Goal: Navigation & Orientation: Find specific page/section

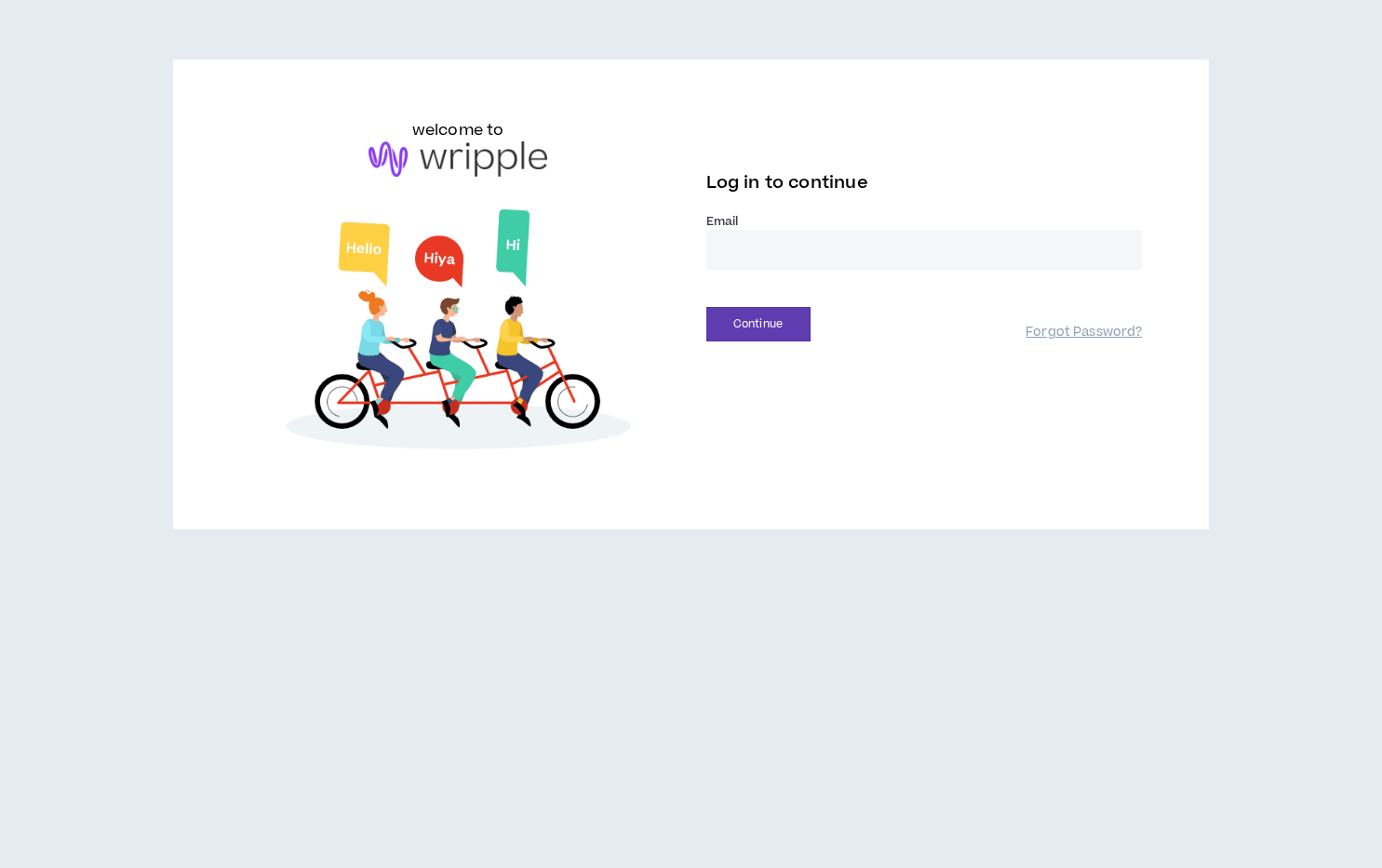
click at [750, 254] on input "email" at bounding box center [924, 249] width 437 height 40
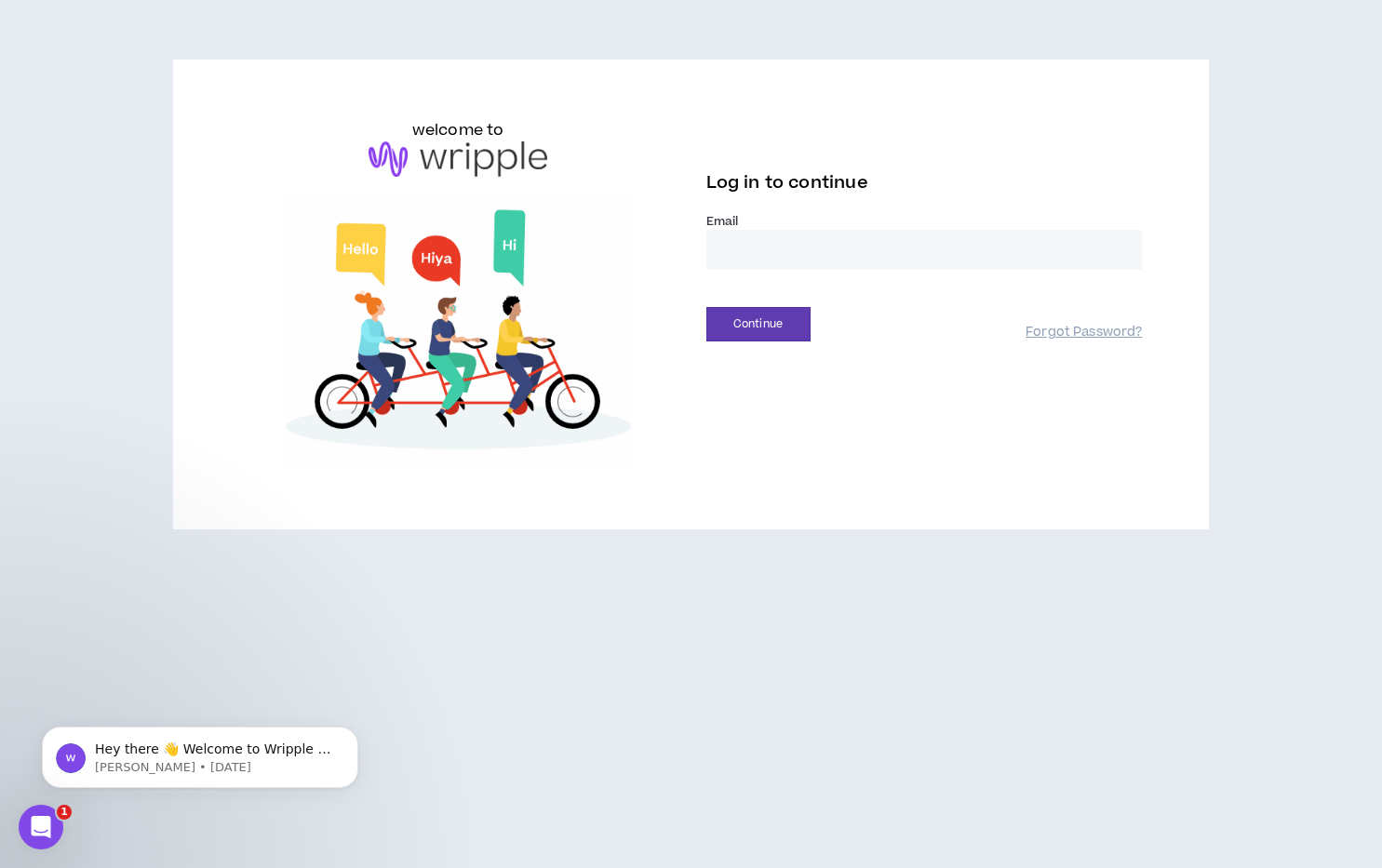
type input "**********"
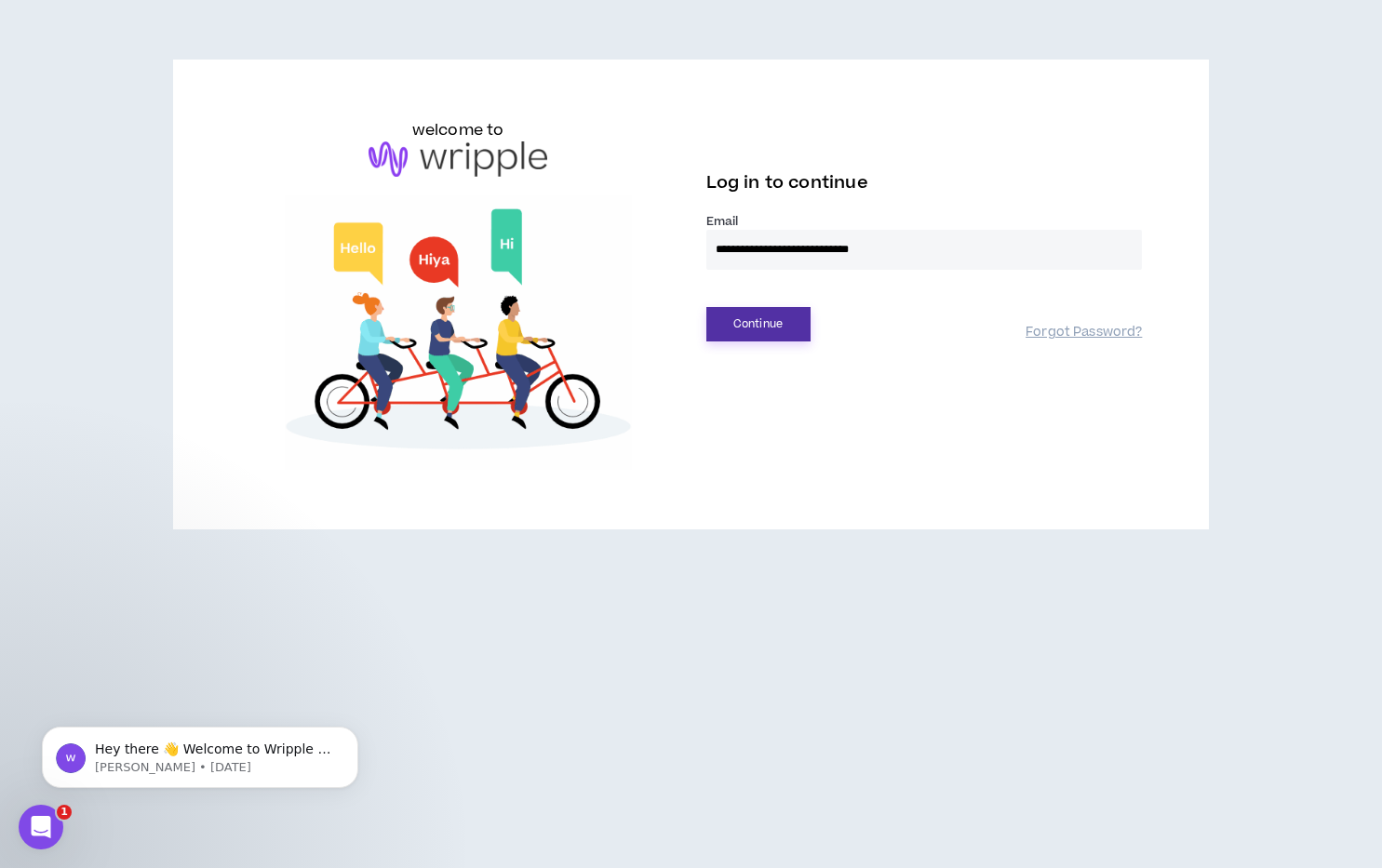
click at [768, 327] on button "Continue" at bounding box center [758, 324] width 104 height 34
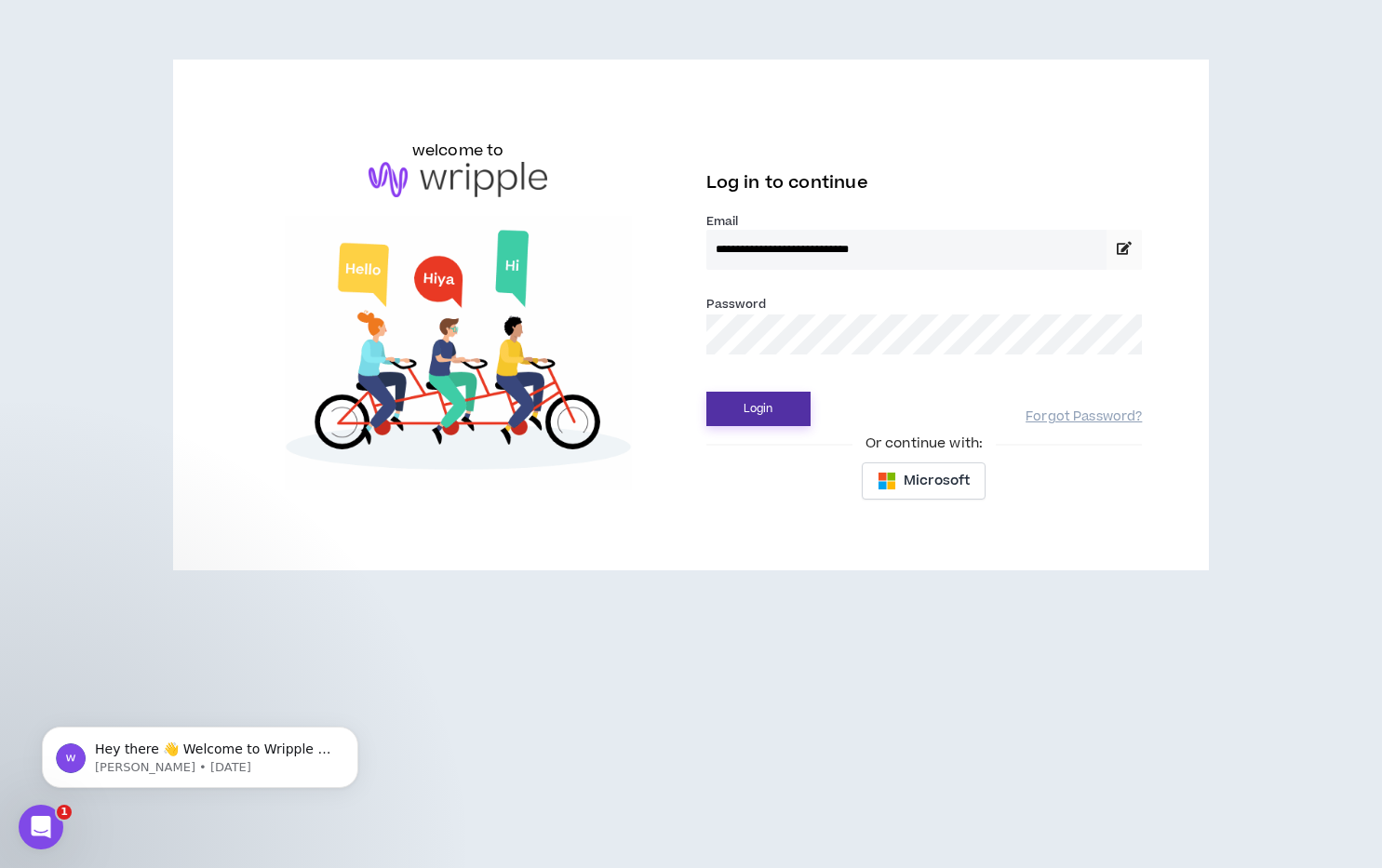
click at [750, 409] on button "Login" at bounding box center [758, 409] width 104 height 34
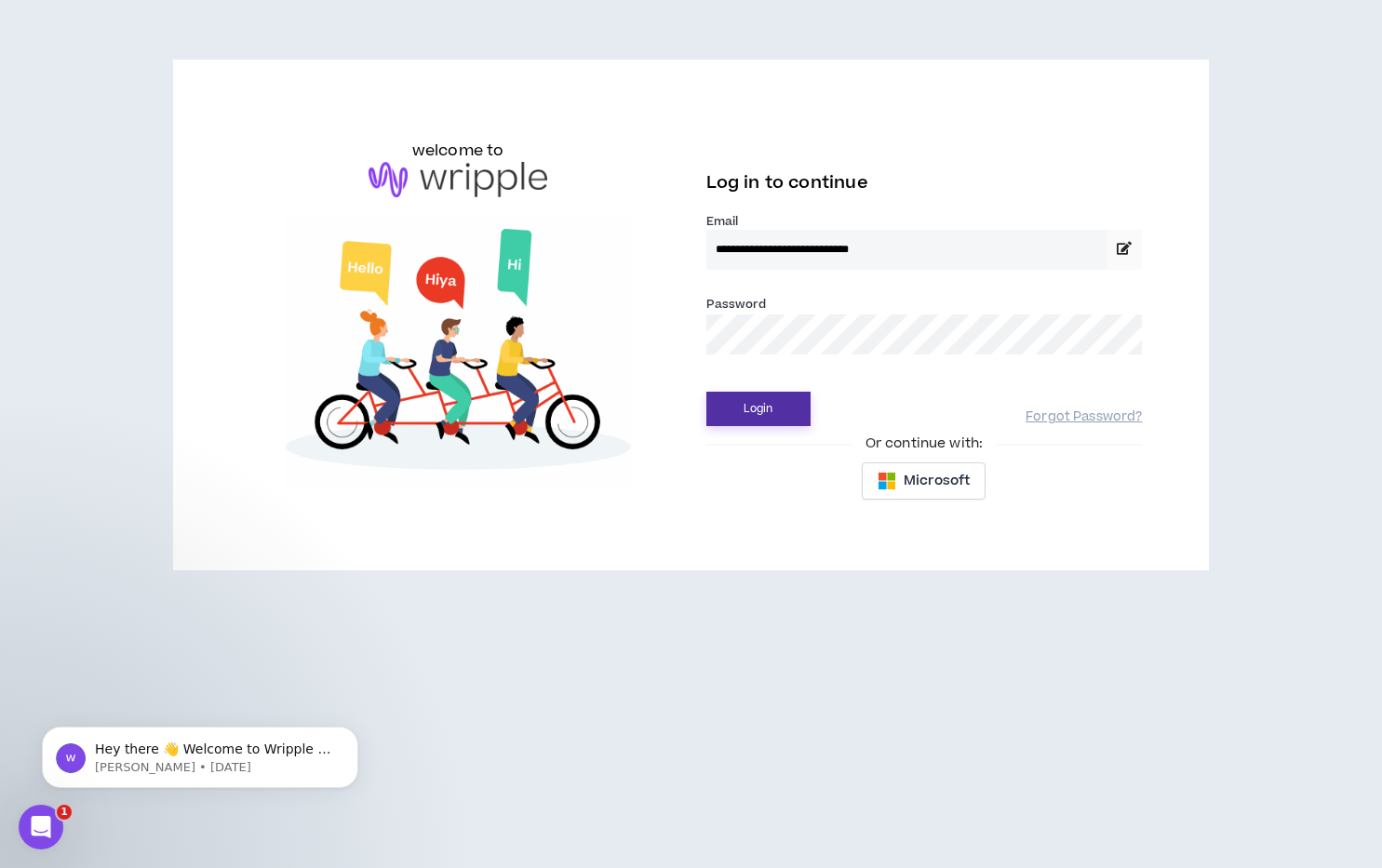
click at [760, 414] on button "Login" at bounding box center [758, 409] width 104 height 34
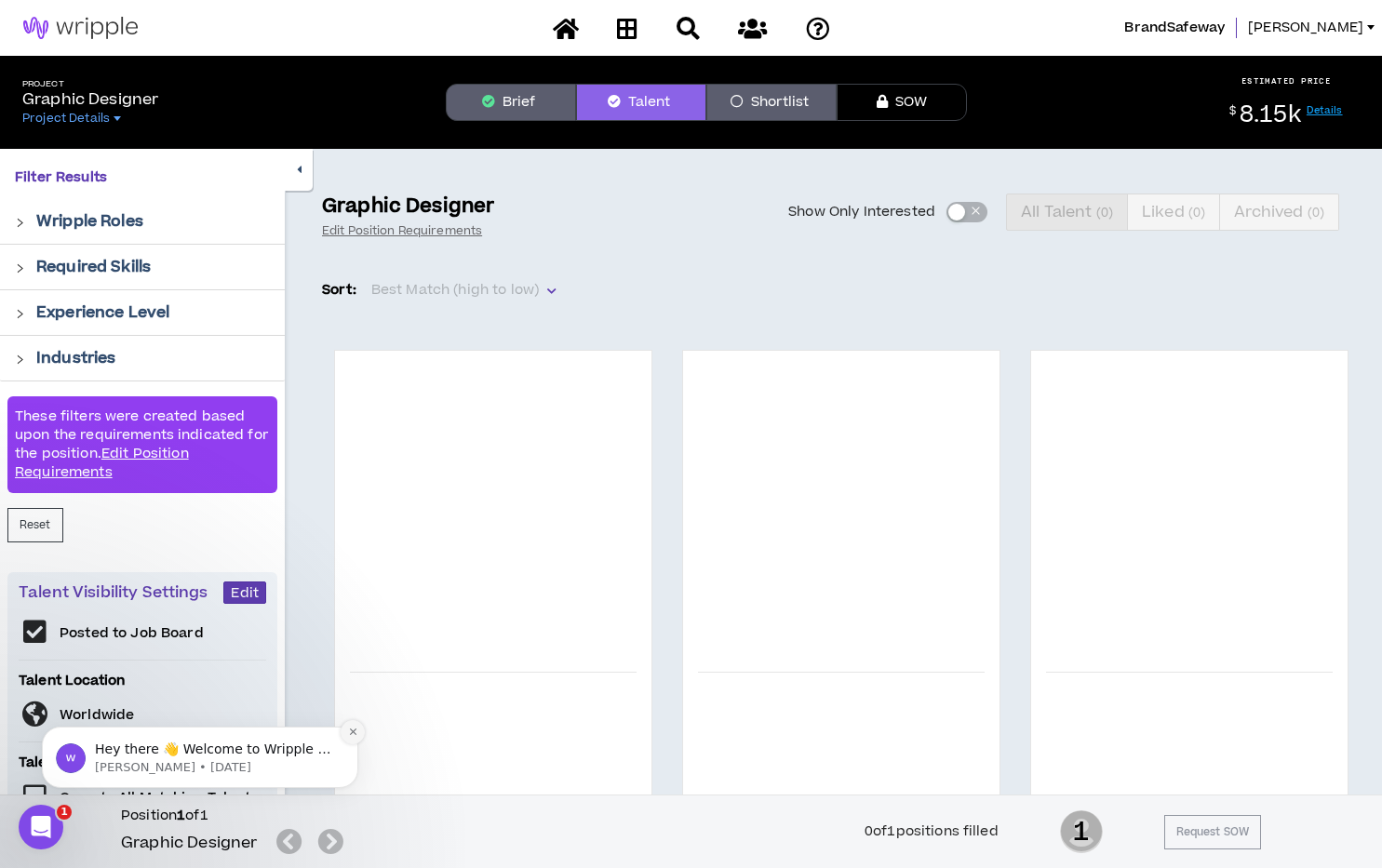
click at [351, 735] on icon "Dismiss notification" at bounding box center [353, 731] width 10 height 10
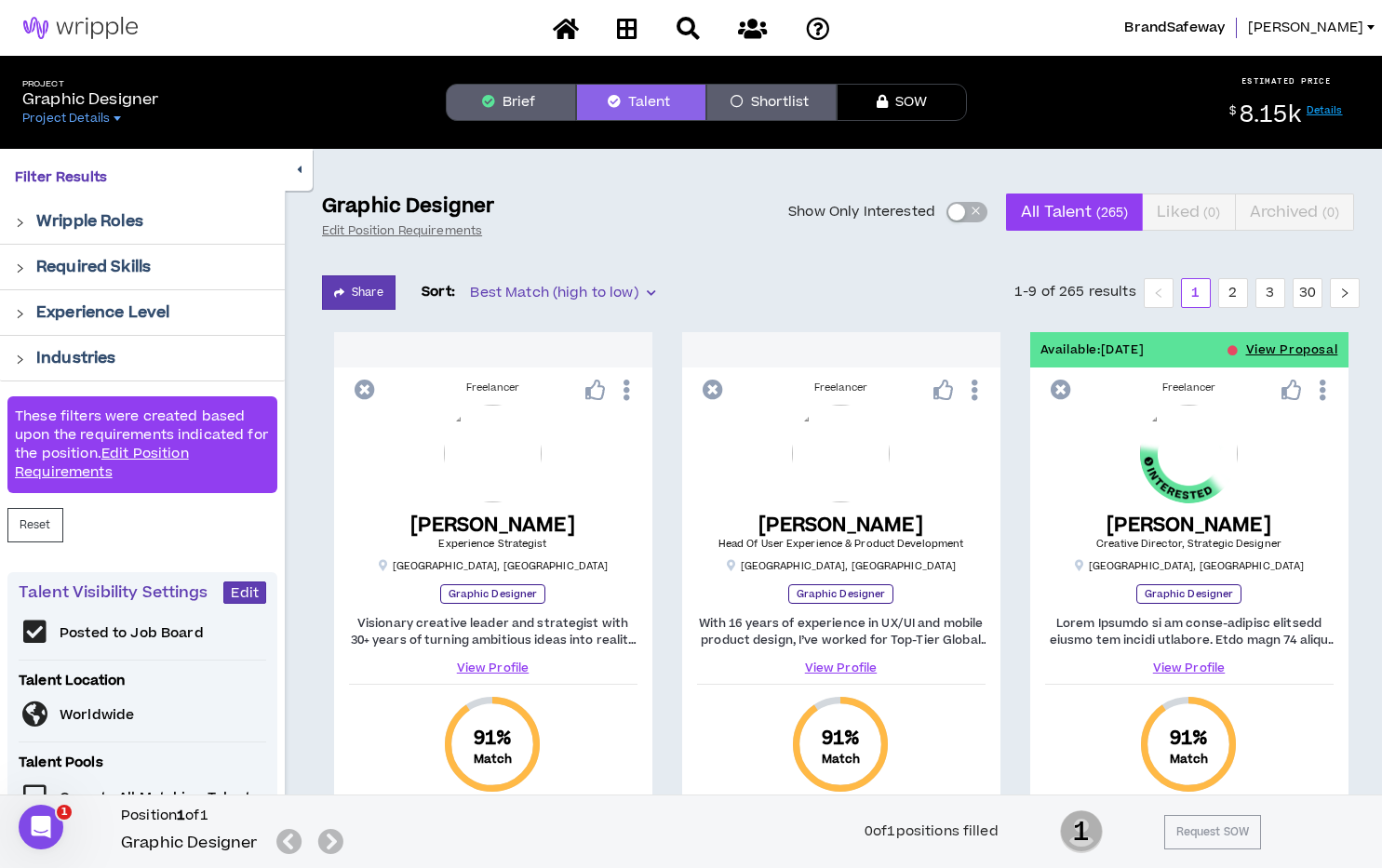
click at [327, 841] on div "Graphic Designer" at bounding box center [236, 843] width 230 height 28
click at [287, 843] on div "Graphic Designer" at bounding box center [236, 843] width 230 height 28
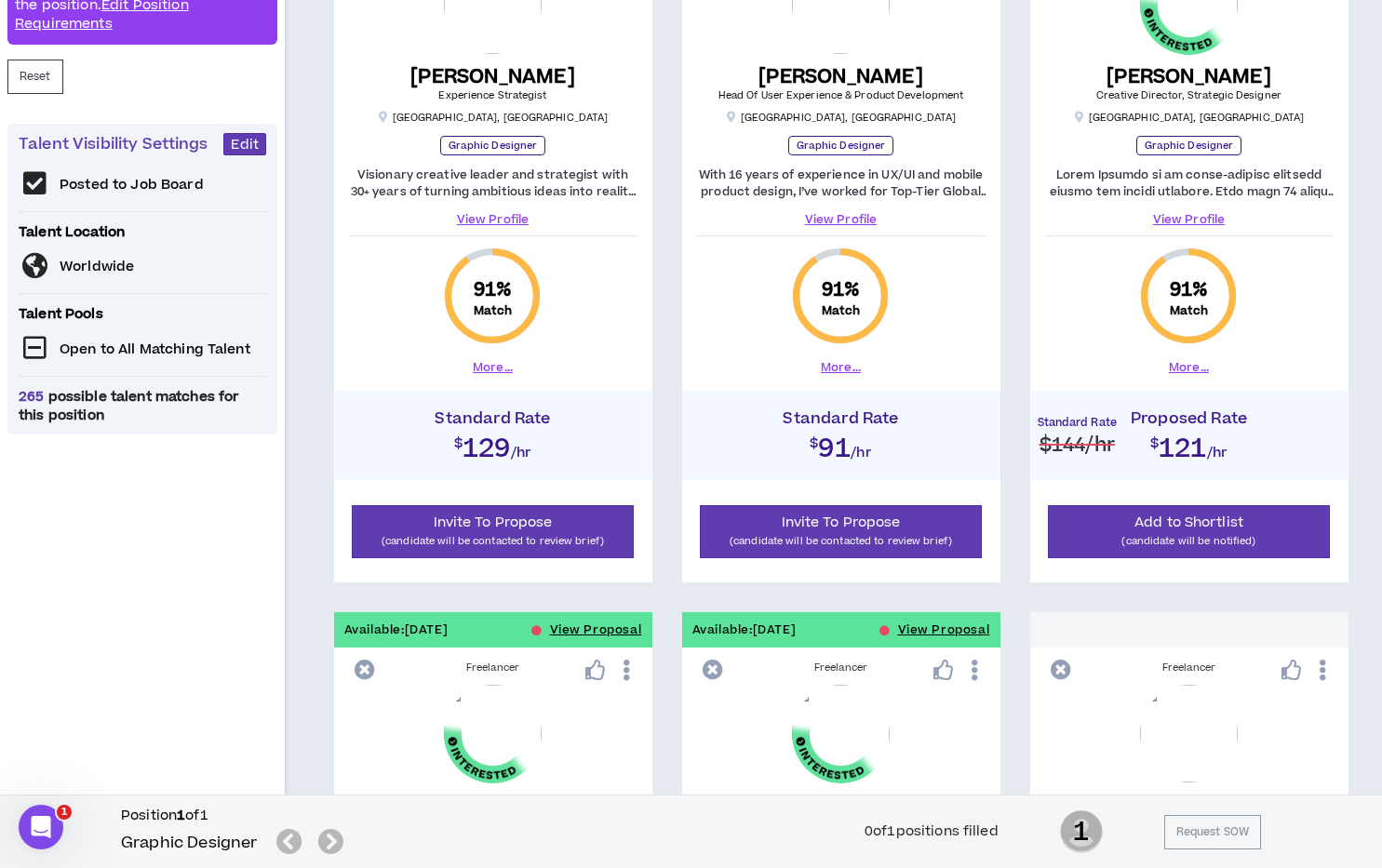
scroll to position [404, 0]
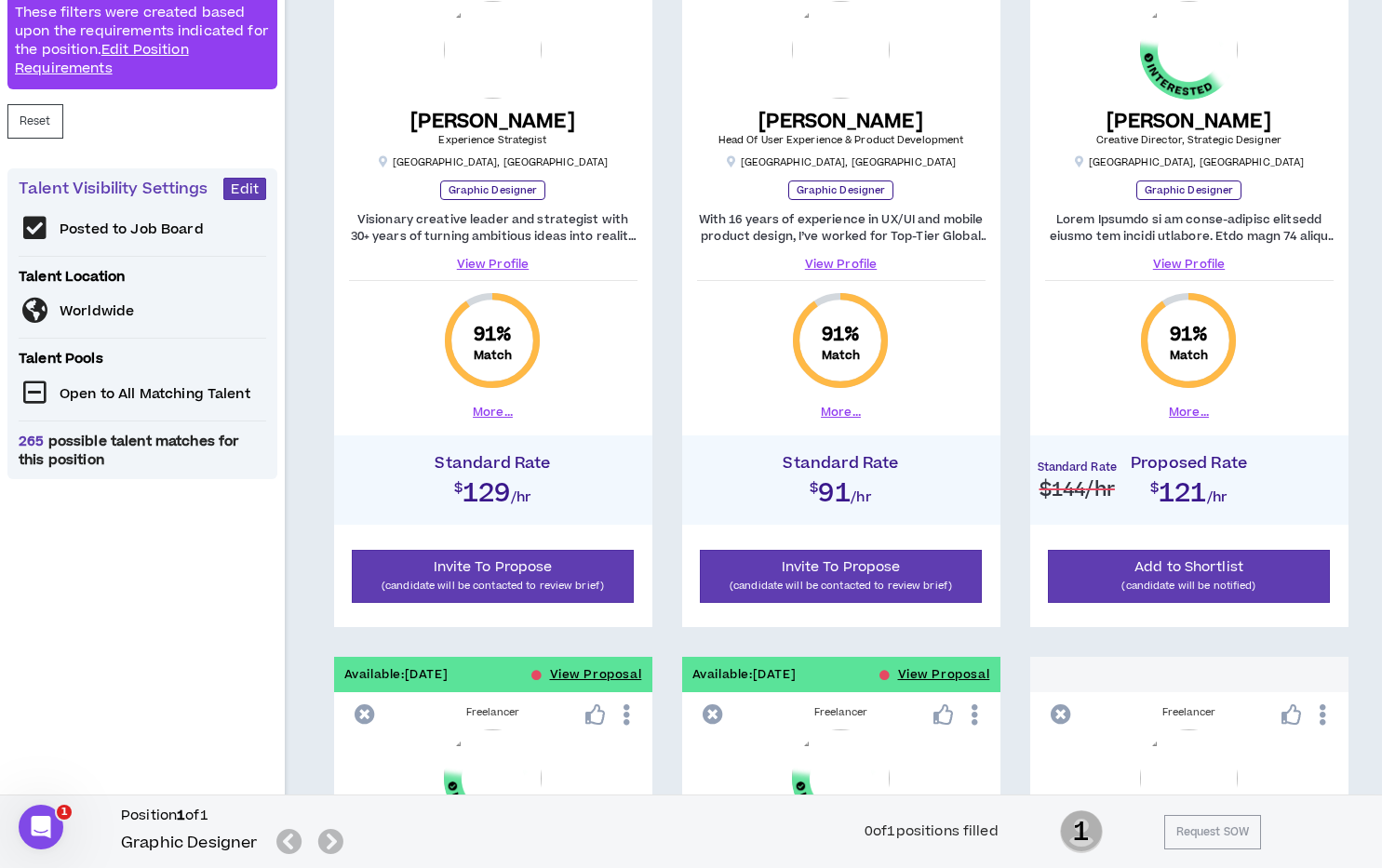
click at [1193, 260] on link "View Profile" at bounding box center [1189, 265] width 289 height 17
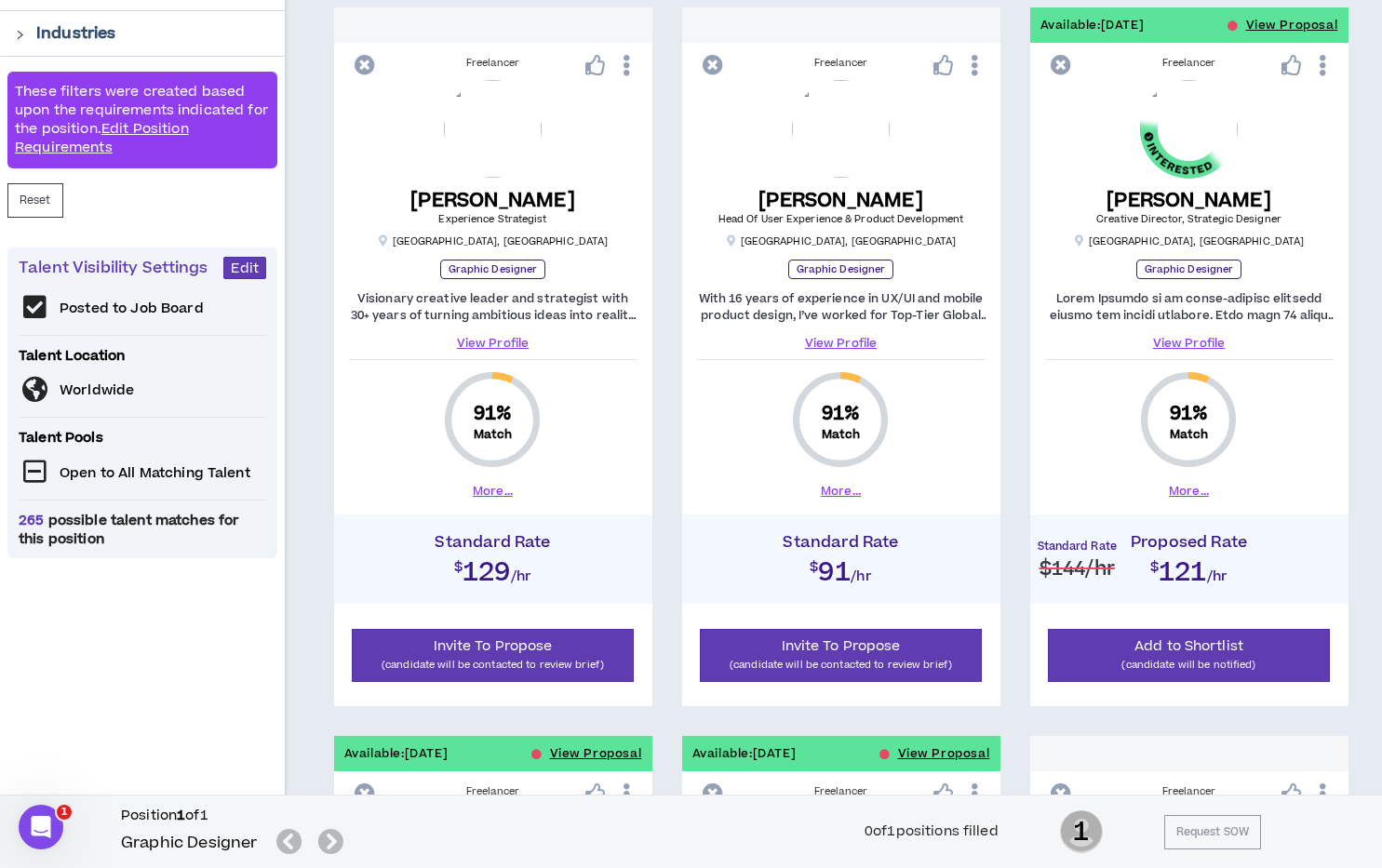
scroll to position [404, 0]
